Goal: Task Accomplishment & Management: Manage account settings

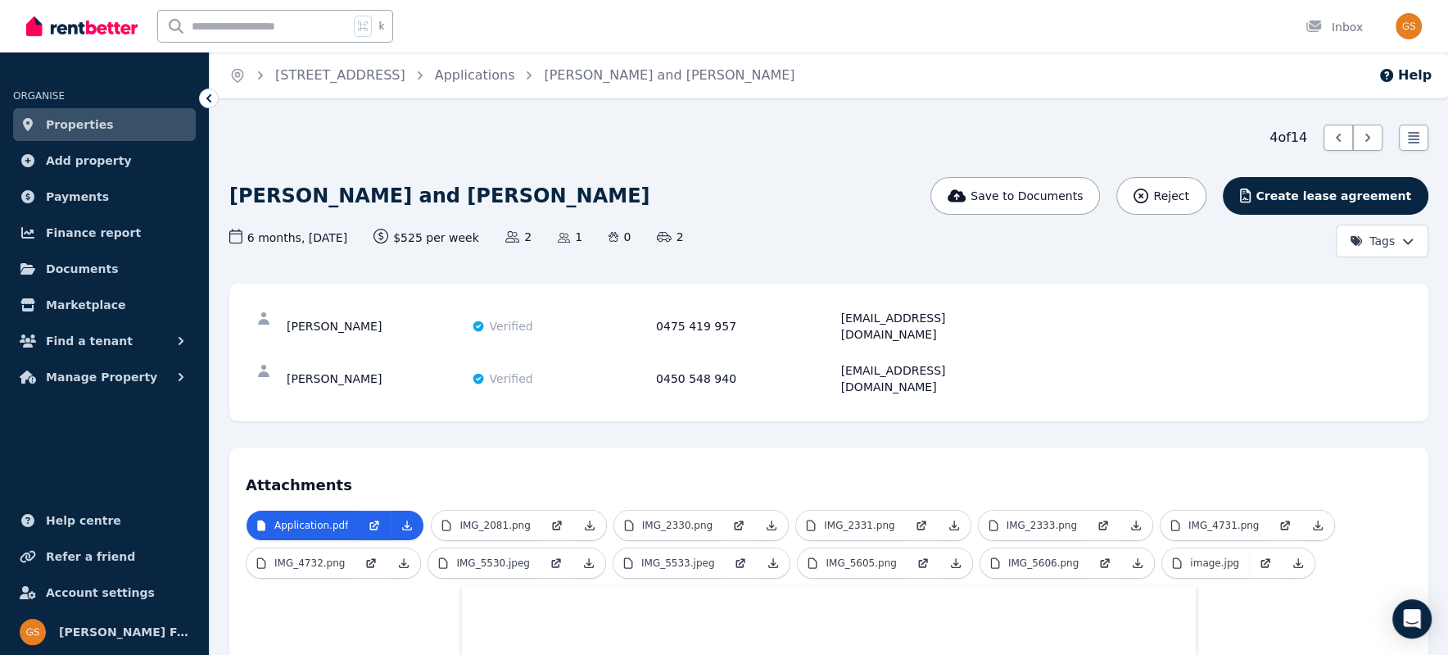
click at [68, 130] on span "Properties" at bounding box center [80, 125] width 68 height 20
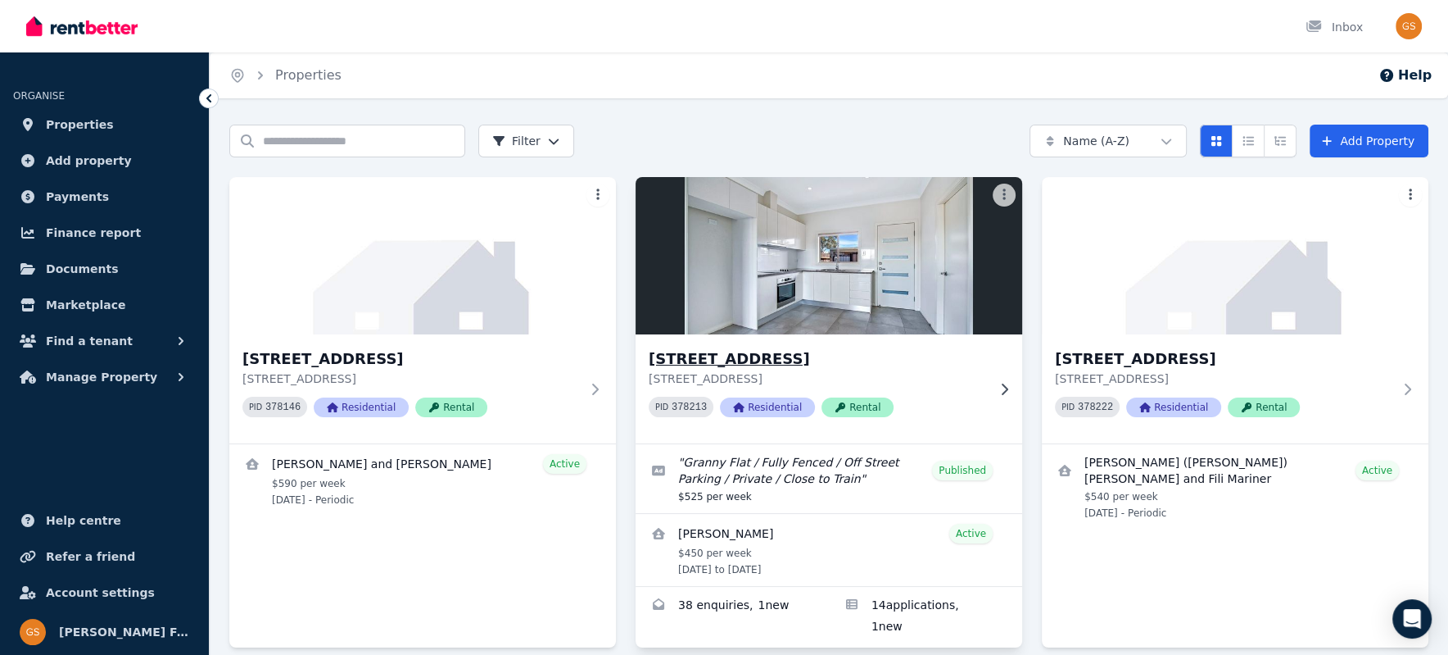
click at [706, 360] on h3 "[STREET_ADDRESS]" at bounding box center [818, 358] width 338 height 23
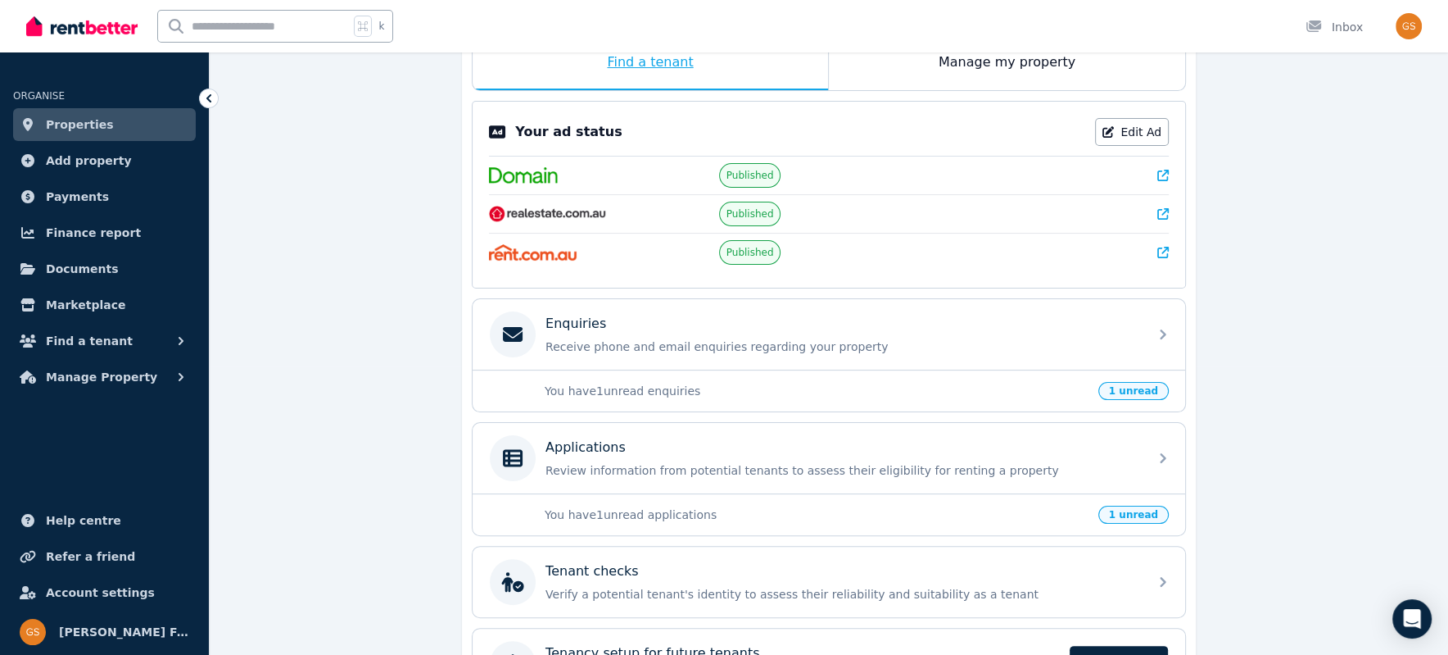
scroll to position [391, 0]
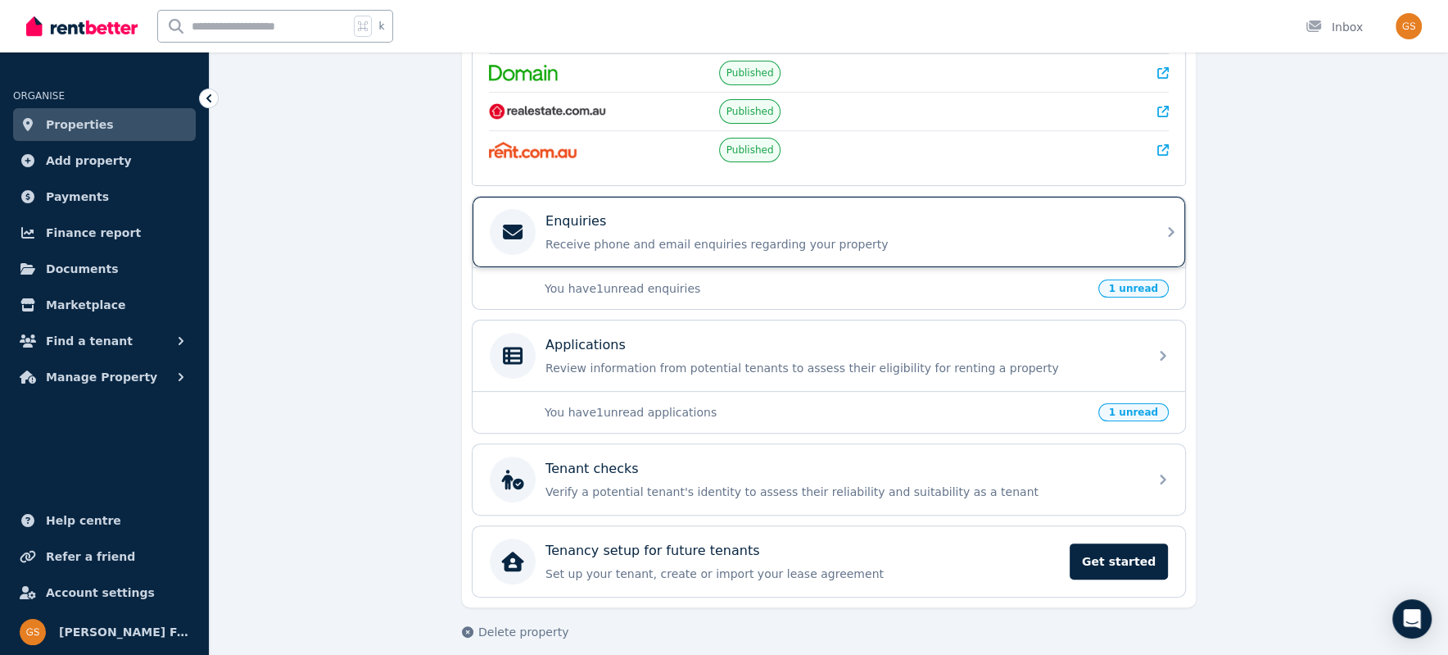
click at [1000, 236] on p "Receive phone and email enquiries regarding your property" at bounding box center [842, 244] width 593 height 16
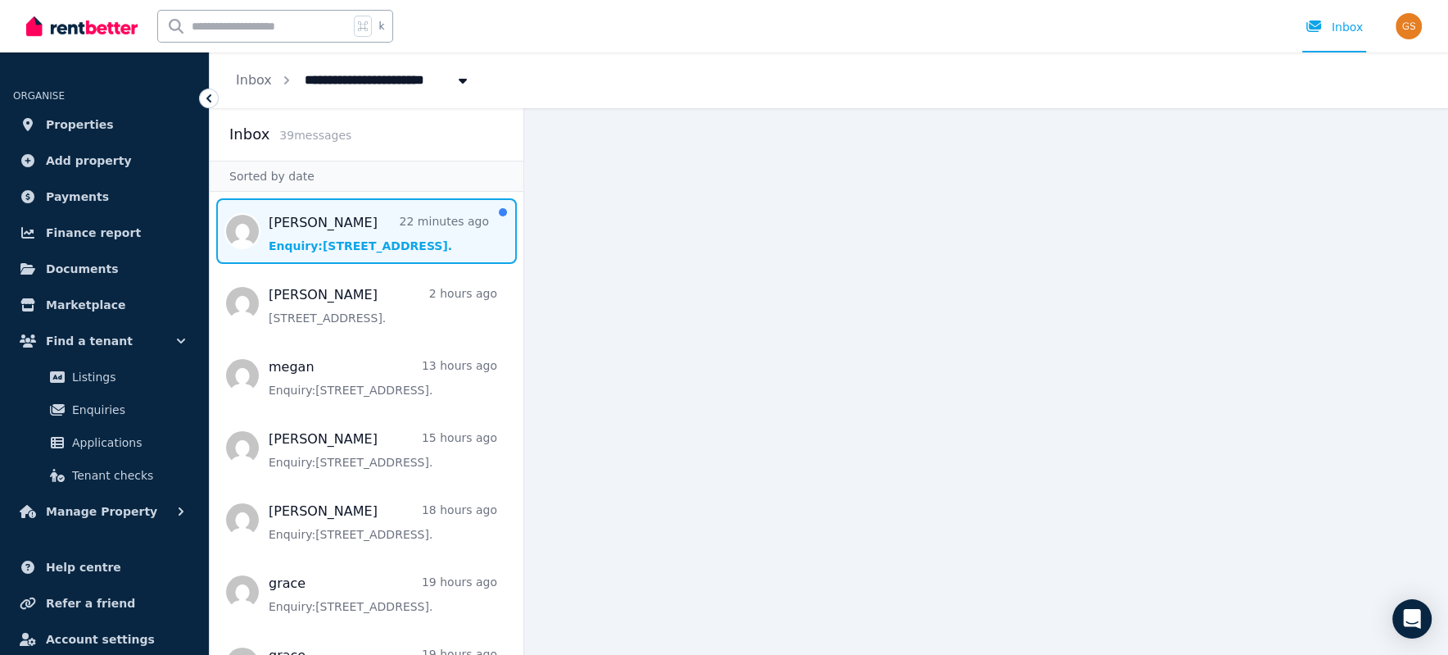
click at [368, 225] on span "Message list" at bounding box center [367, 231] width 314 height 66
